Goal: Transaction & Acquisition: Purchase product/service

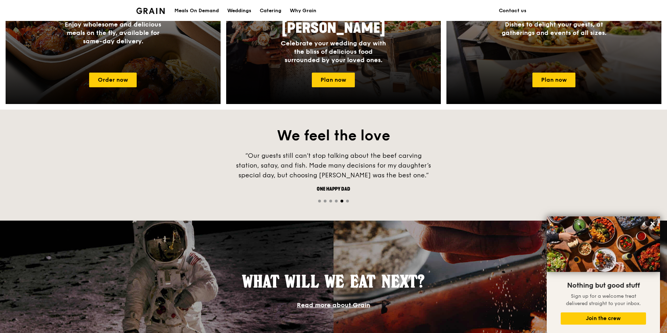
scroll to position [315, 0]
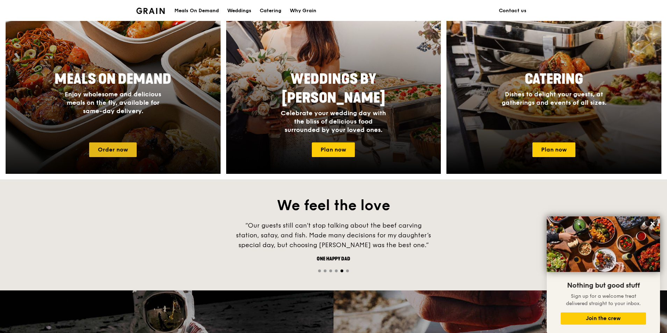
click at [105, 152] on link "Order now" at bounding box center [113, 150] width 48 height 15
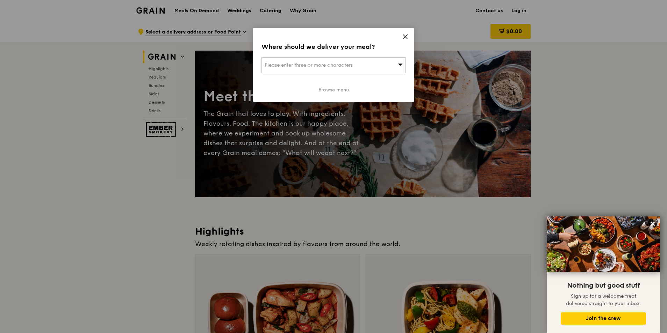
click at [330, 90] on link "Browse menu" at bounding box center [333, 90] width 30 height 7
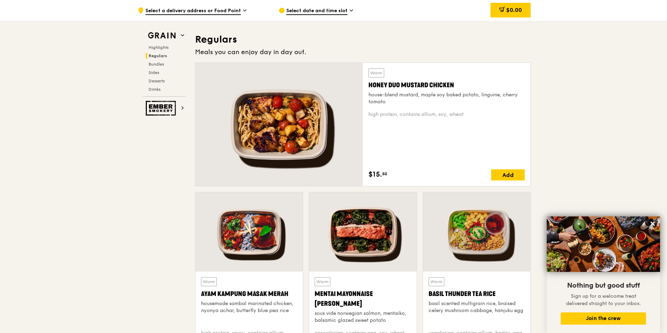
scroll to position [489, 0]
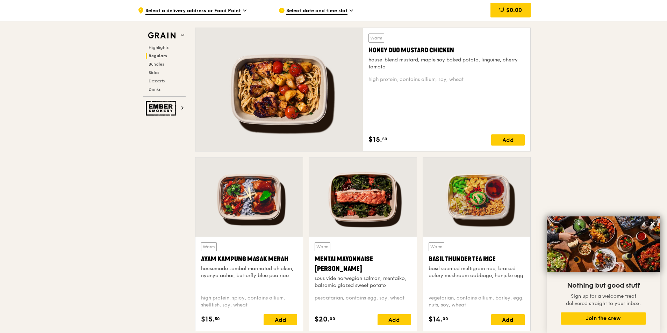
scroll to position [315, 0]
